Goal: Information Seeking & Learning: Learn about a topic

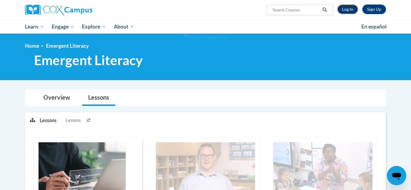
click at [351, 10] on link "Log In" at bounding box center [347, 10] width 21 height 10
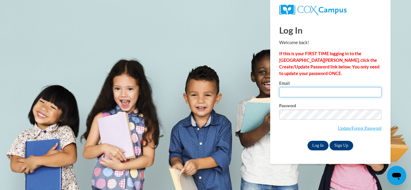
type input "[PERSON_NAME][EMAIL_ADDRESS][PERSON_NAME][DOMAIN_NAME]"
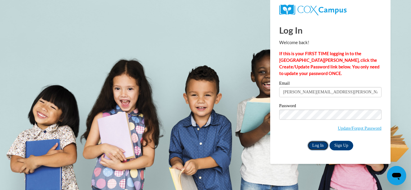
click at [320, 146] on input "Log In" at bounding box center [317, 146] width 21 height 10
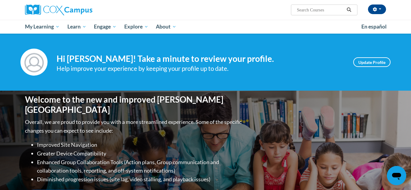
click at [313, 61] on h4 "Hi Vickie Herrington! Take a minute to review your profile." at bounding box center [200, 59] width 287 height 10
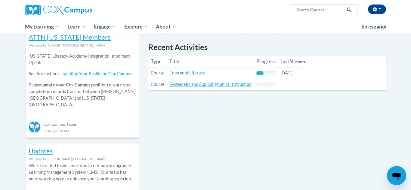
scroll to position [204, 0]
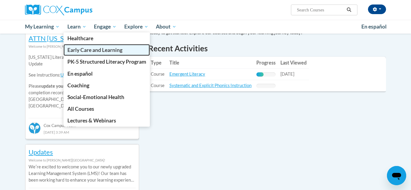
click at [85, 49] on span "Early Care and Learning" at bounding box center [94, 50] width 55 height 6
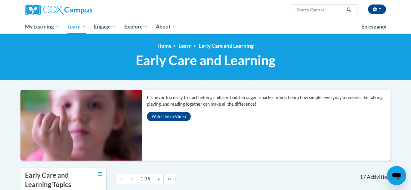
click at [215, 167] on div "It’s never too early to start helping children build stronger, smarter brains. …" at bounding box center [205, 129] width 379 height 78
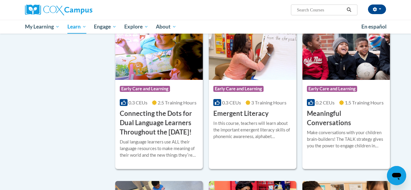
scroll to position [361, 0]
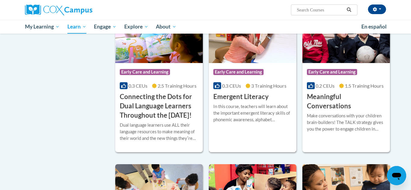
click at [271, 53] on img at bounding box center [253, 32] width 88 height 61
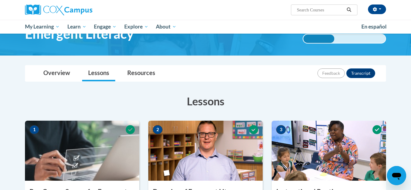
scroll to position [24, 0]
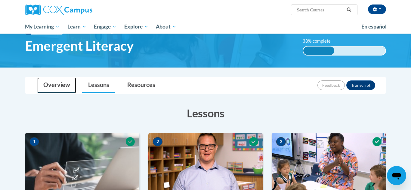
click at [59, 89] on link "Overview" at bounding box center [56, 86] width 39 height 16
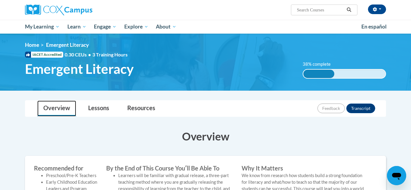
scroll to position [0, 0]
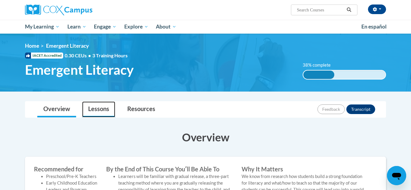
click at [98, 114] on link "Lessons" at bounding box center [98, 110] width 33 height 16
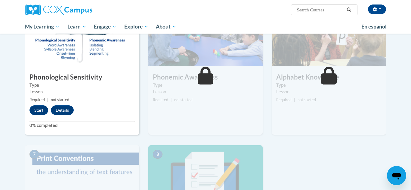
scroll to position [301, 0]
